Goal: Task Accomplishment & Management: Use online tool/utility

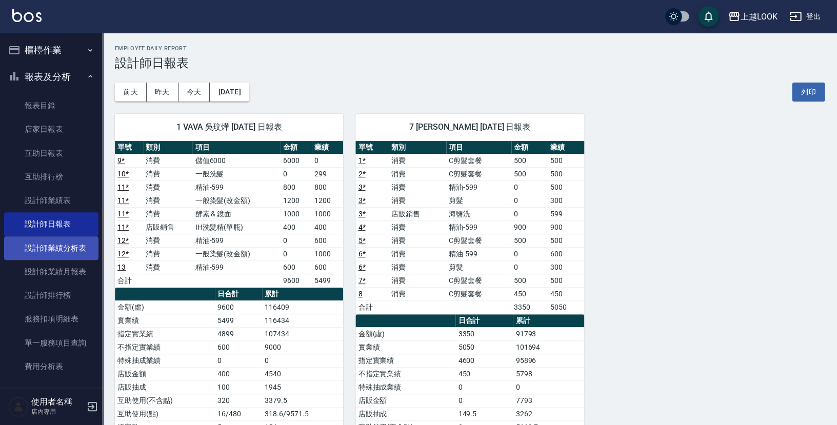
click at [75, 242] on link "設計師業績分析表" at bounding box center [51, 249] width 94 height 24
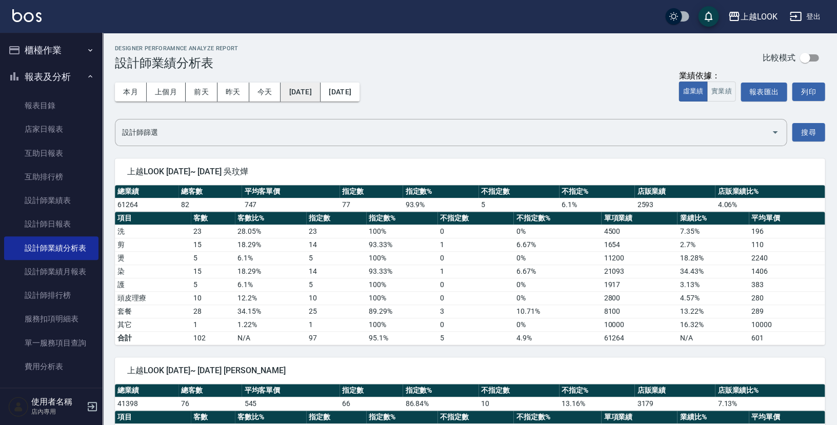
click at [320, 92] on button "[DATE]" at bounding box center [301, 92] width 40 height 19
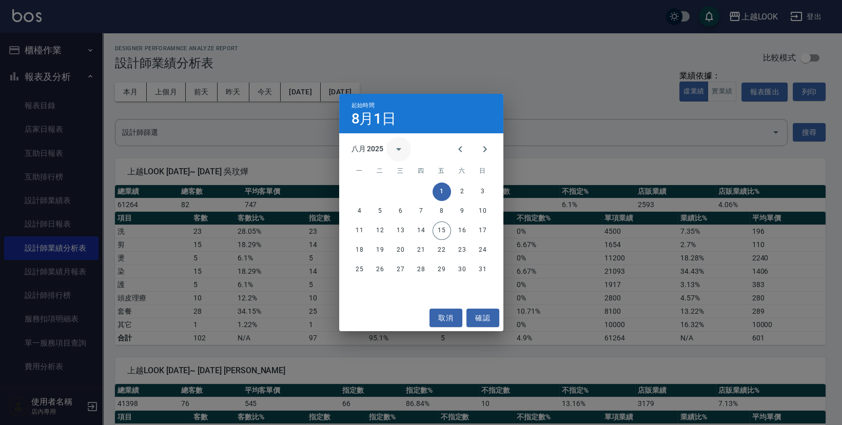
click at [397, 147] on icon "calendar view is open, switch to year view" at bounding box center [399, 149] width 12 height 12
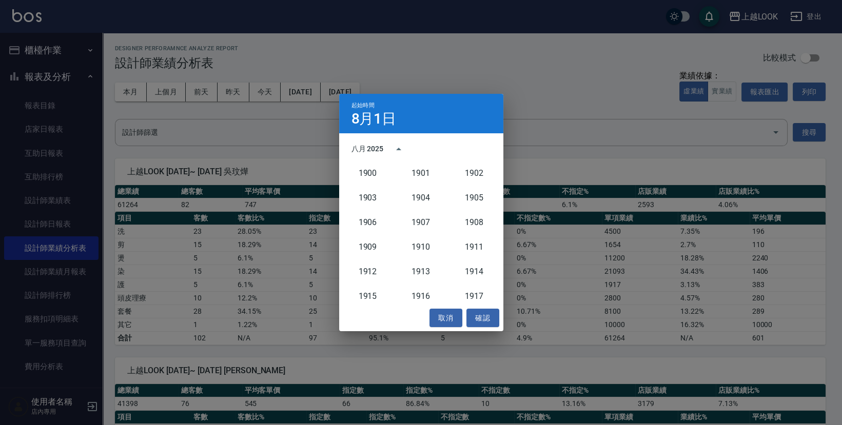
scroll to position [950, 0]
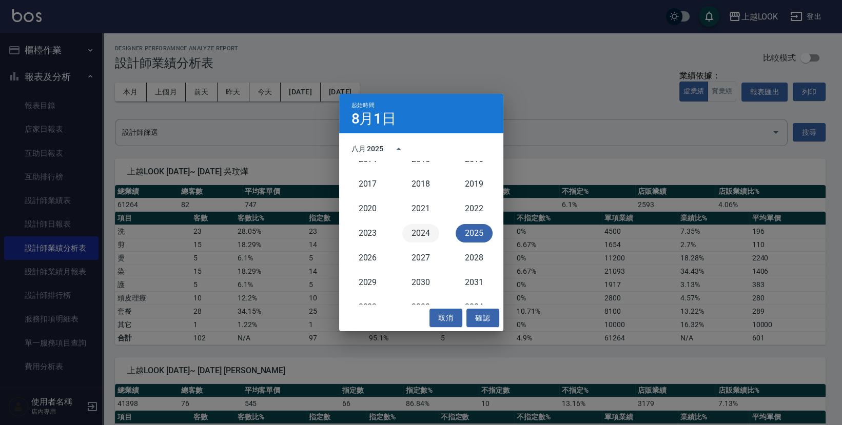
click at [427, 229] on button "2024" at bounding box center [420, 233] width 37 height 18
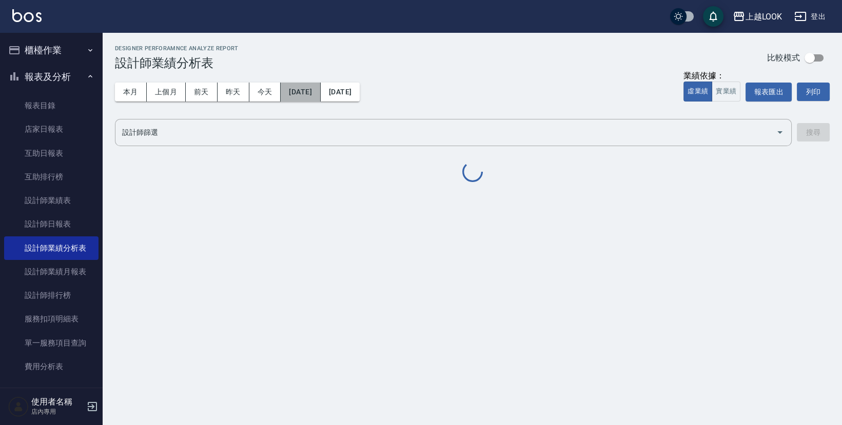
click at [319, 92] on button "[DATE]" at bounding box center [301, 92] width 40 height 19
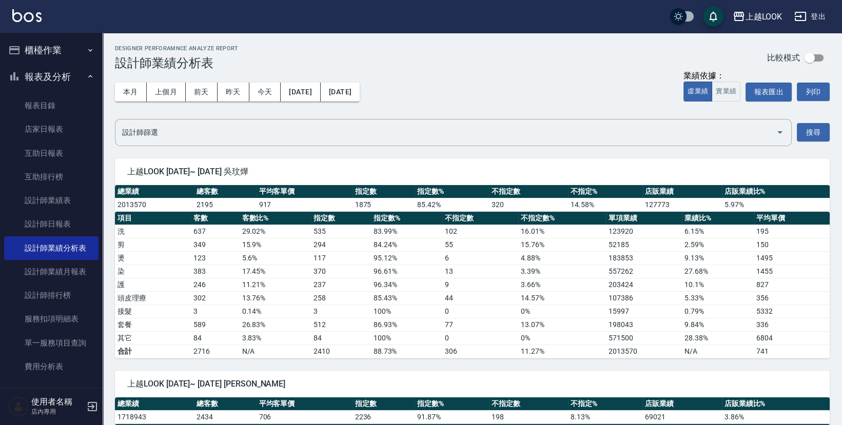
click at [467, 147] on div "上越LOOK [DATE]~ [DATE] 吳玟燁 總業績 總客數 平均客單價 指定數 指定數% 不指定數 不指定% 店販業績 店販業績比% 2013570 …" at bounding box center [466, 252] width 727 height 212
click at [466, 150] on div "上越LOOK [DATE]~ [DATE] 吳玟燁 總業績 總客數 平均客單價 指定數 指定數% 不指定數 不指定% 店販業績 店販業績比% 2013570 …" at bounding box center [466, 252] width 727 height 212
click at [320, 92] on button "[DATE]" at bounding box center [301, 92] width 40 height 19
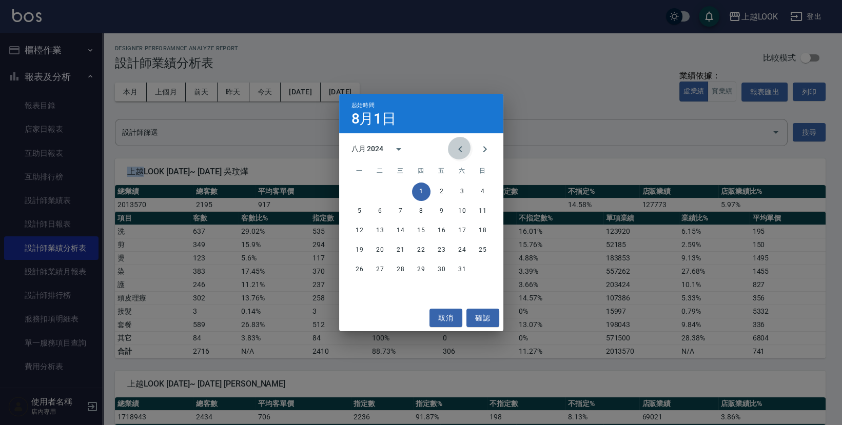
click at [460, 151] on icon "Previous month" at bounding box center [460, 149] width 12 height 12
click at [357, 192] on button "1" at bounding box center [359, 192] width 18 height 18
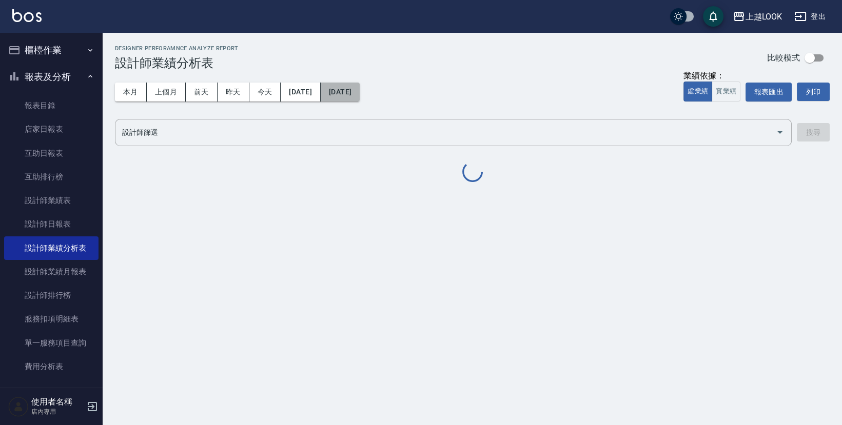
click at [360, 94] on button "[DATE]" at bounding box center [340, 92] width 39 height 19
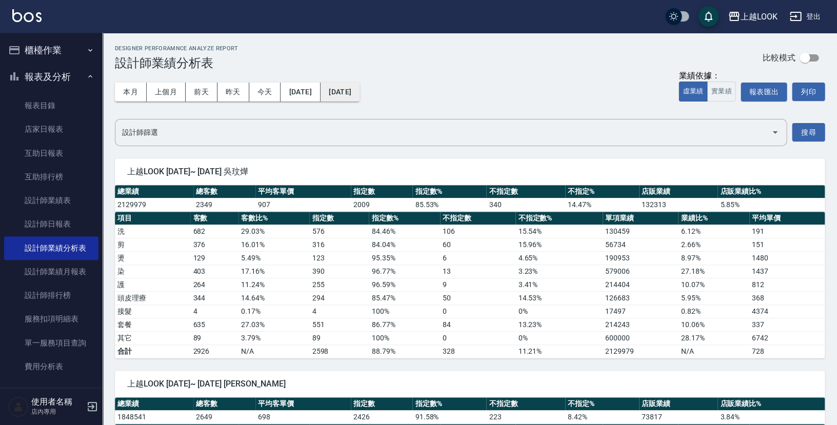
click at [360, 88] on button "[DATE]" at bounding box center [340, 92] width 39 height 19
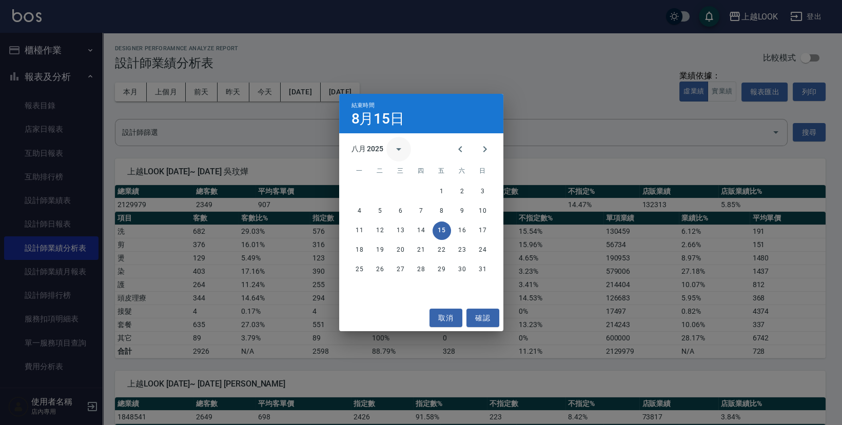
click at [387, 147] on button "calendar view is open, switch to year view" at bounding box center [398, 149] width 25 height 25
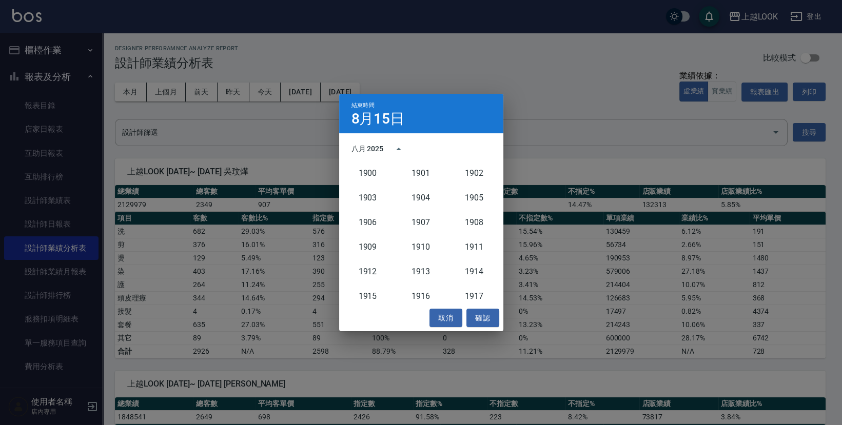
scroll to position [950, 0]
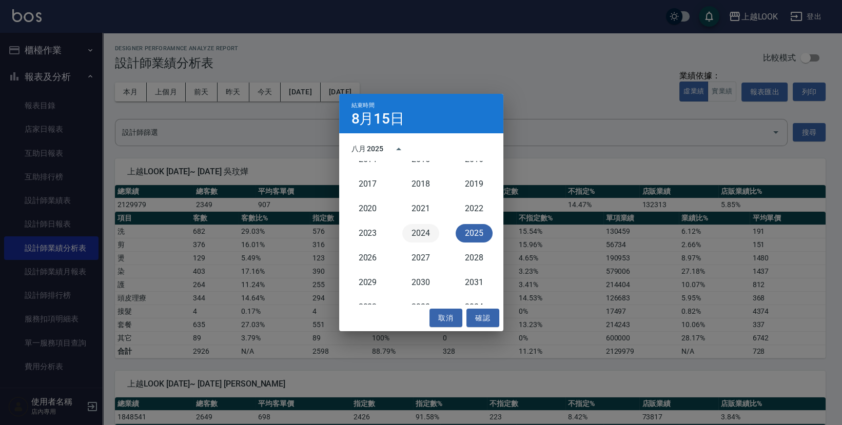
click at [414, 228] on button "2024" at bounding box center [420, 233] width 37 height 18
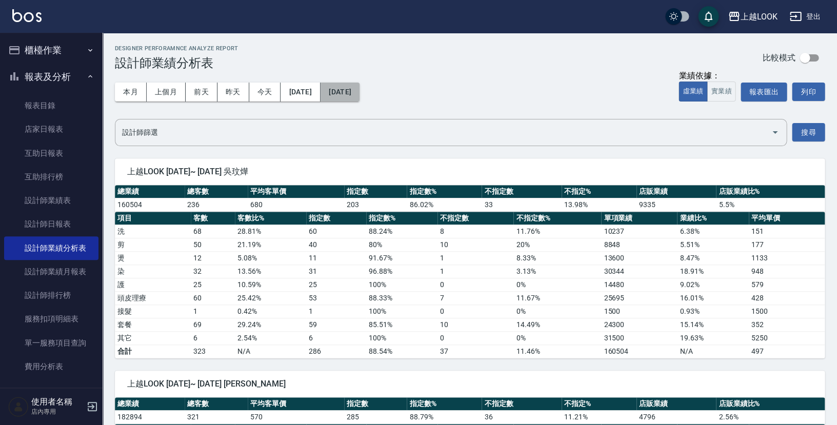
click at [360, 94] on button "[DATE]" at bounding box center [340, 92] width 39 height 19
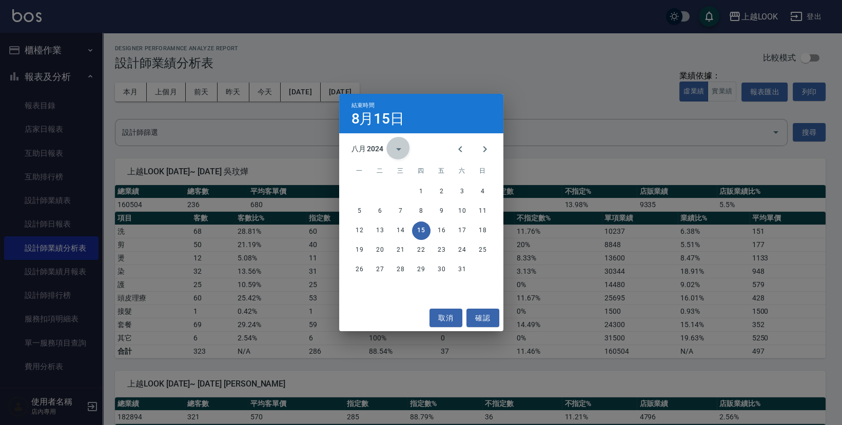
click at [399, 147] on icon "calendar view is open, switch to year view" at bounding box center [399, 149] width 12 height 12
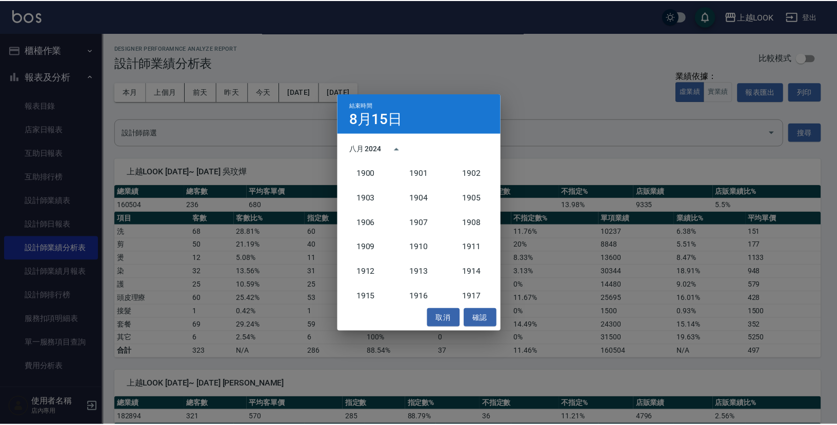
scroll to position [950, 0]
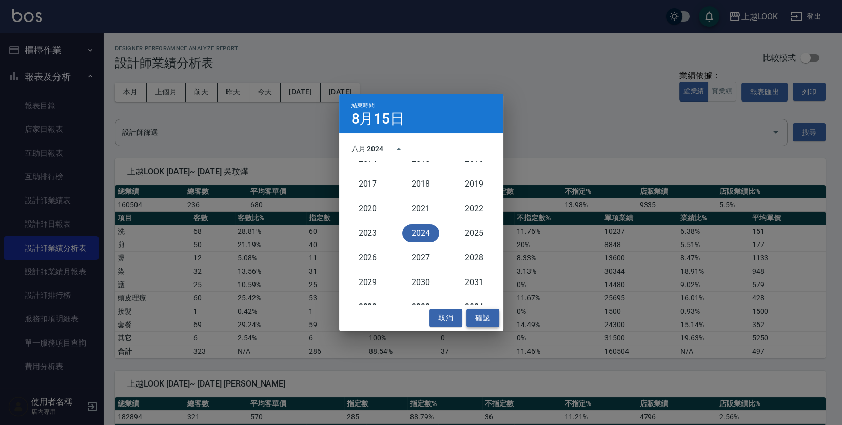
click at [488, 315] on button "確認" at bounding box center [482, 318] width 33 height 19
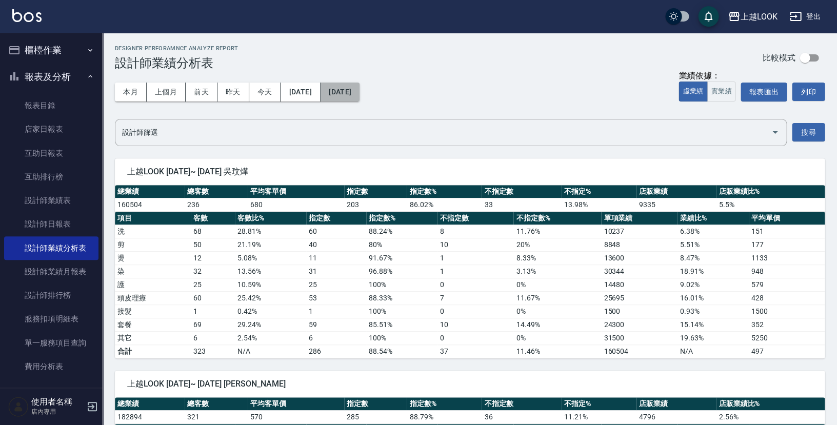
click at [360, 91] on button "[DATE]" at bounding box center [340, 92] width 39 height 19
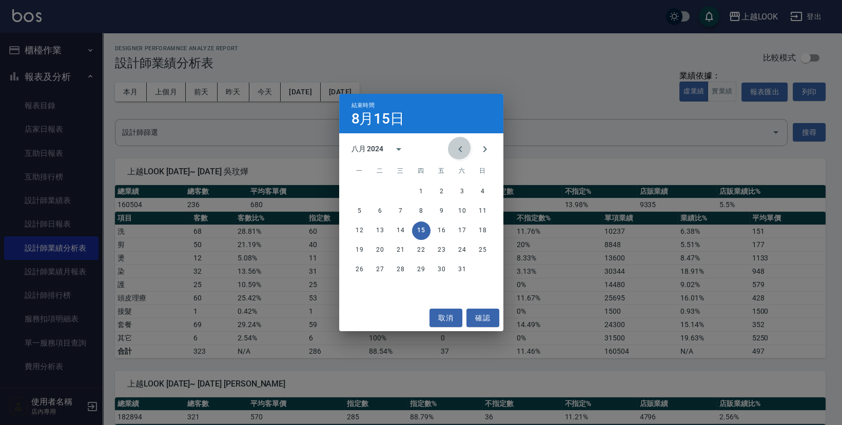
click at [465, 148] on icon "Previous month" at bounding box center [460, 149] width 12 height 12
click at [400, 269] on button "31" at bounding box center [401, 270] width 18 height 18
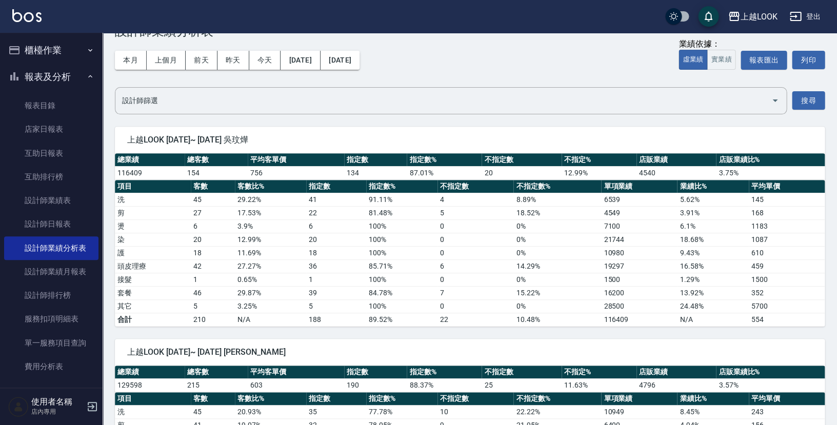
scroll to position [30, 0]
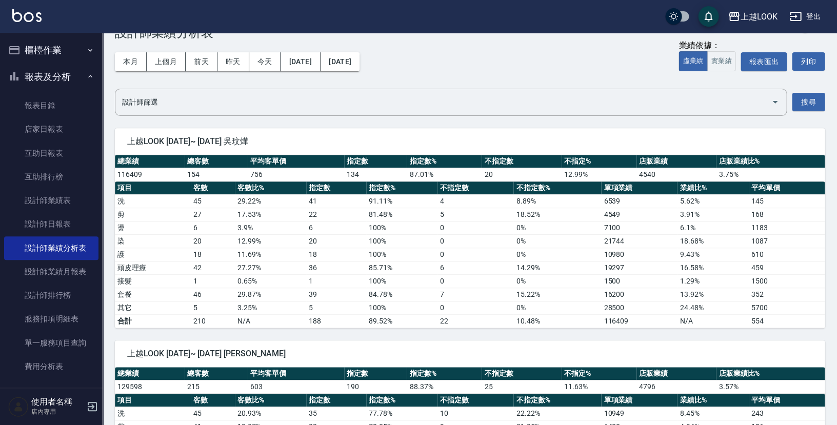
click at [304, 61] on button "[DATE]" at bounding box center [301, 61] width 40 height 19
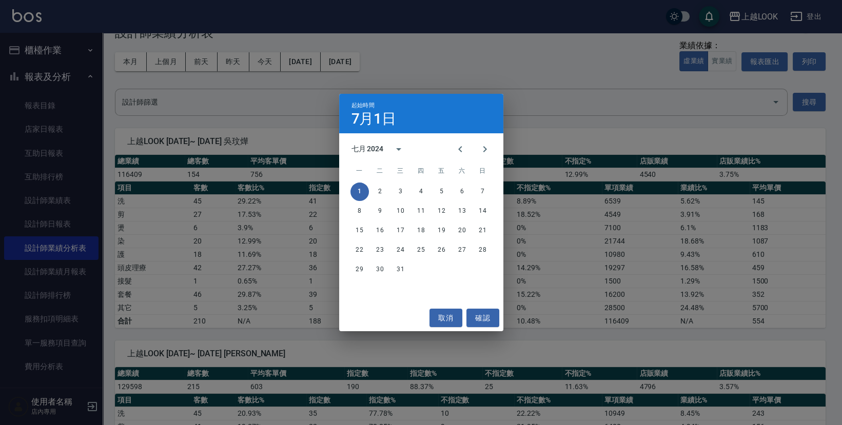
click at [173, 62] on div "起始時間 7月1日 七月 2024 一 二 三 四 五 六 日 1 2 3 4 5 6 7 8 9 10 11 12 13 14 15 16 17 18 19…" at bounding box center [421, 212] width 842 height 425
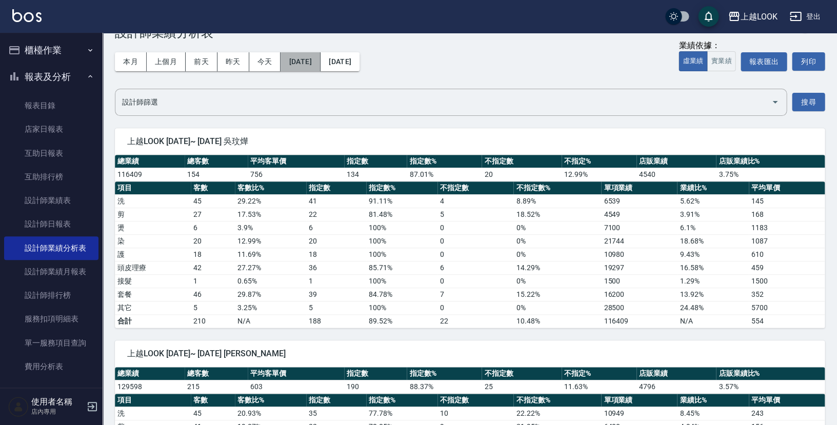
click at [295, 63] on button "[DATE]" at bounding box center [301, 61] width 40 height 19
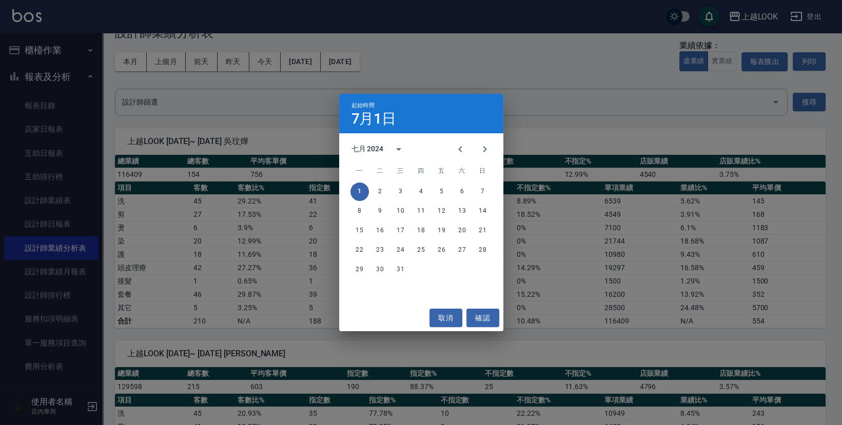
click at [173, 61] on div "起始時間 7月1日 七月 2024 一 二 三 四 五 六 日 1 2 3 4 5 6 7 8 9 10 11 12 13 14 15 16 17 18 19…" at bounding box center [421, 212] width 842 height 425
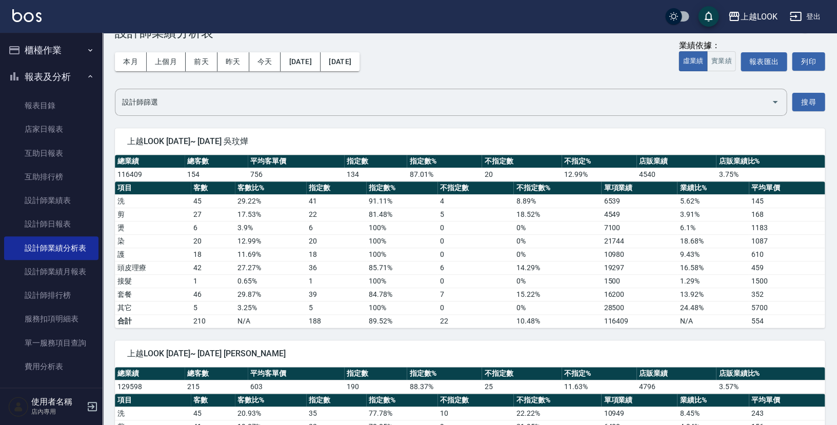
click at [173, 61] on button "上個月" at bounding box center [166, 61] width 39 height 19
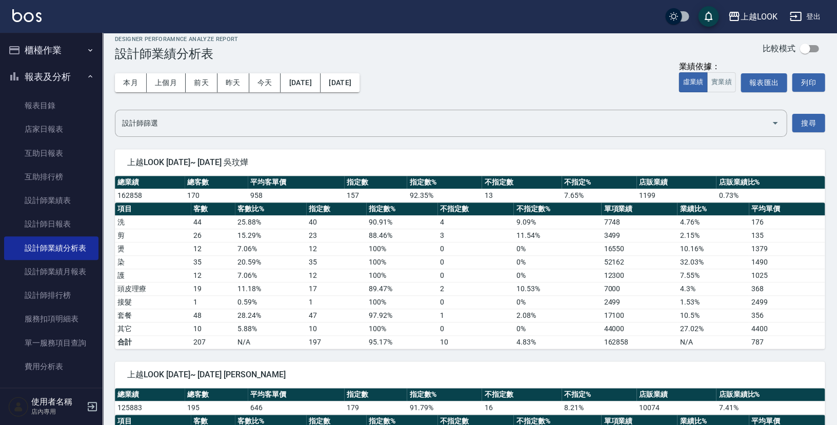
scroll to position [11, 0]
